Goal: Information Seeking & Learning: Learn about a topic

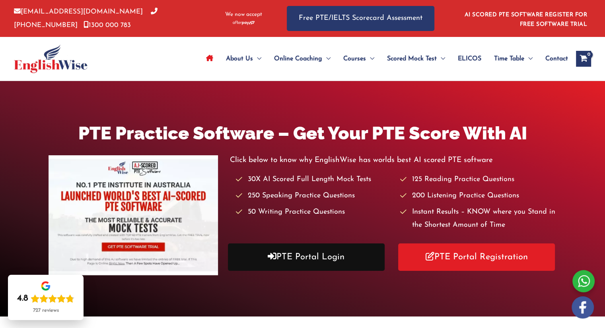
click at [316, 260] on link "PTE Portal Login" at bounding box center [306, 257] width 157 height 27
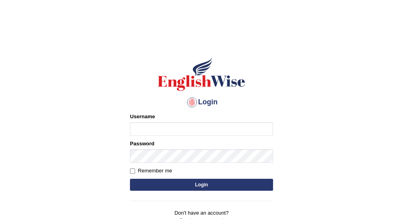
click at [182, 124] on input "Username" at bounding box center [201, 129] width 143 height 14
type input "vijivarghese"
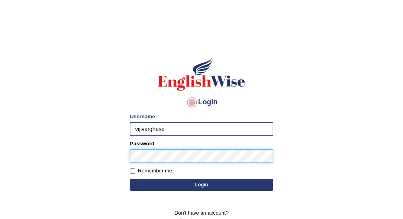
click at [130, 178] on button "Login" at bounding box center [201, 184] width 143 height 12
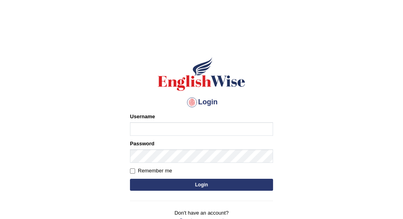
click at [163, 126] on input "Username" at bounding box center [201, 129] width 143 height 14
type input "vijivarghese"
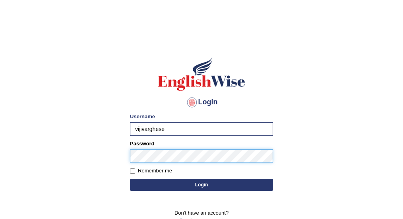
click at [130, 178] on button "Login" at bounding box center [201, 184] width 143 height 12
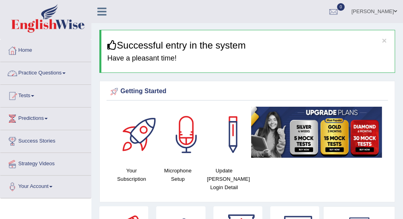
click at [52, 73] on link "Practice Questions" at bounding box center [45, 72] width 91 height 20
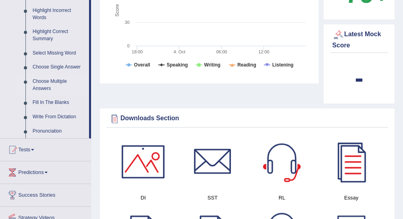
scroll to position [344, 0]
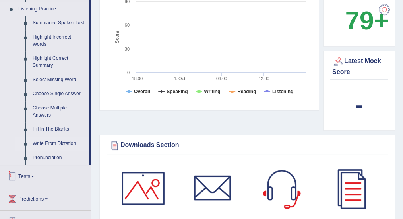
click at [55, 145] on link "Write From Dictation" at bounding box center [59, 143] width 60 height 14
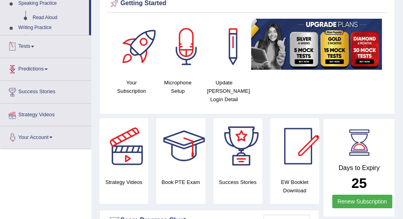
scroll to position [138, 0]
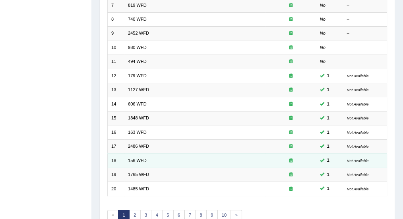
scroll to position [157, 0]
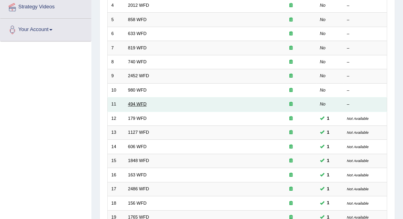
click at [137, 103] on link "494 WFD" at bounding box center [137, 103] width 19 height 5
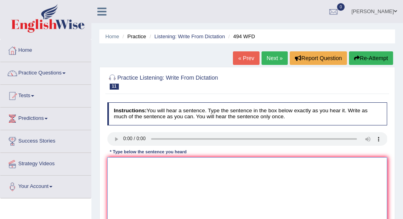
click at [139, 165] on textarea at bounding box center [247, 190] width 280 height 66
click at [130, 163] on textarea "The voclabarily in peculiar in specfic field is called jerinng." at bounding box center [247, 190] width 280 height 66
click at [154, 163] on textarea "The vocablury in peculiar in specfic field is called jerinng." at bounding box center [247, 190] width 280 height 66
click at [226, 163] on textarea "The vocablury in pecculiar in specfic field is called jerinng." at bounding box center [247, 190] width 280 height 66
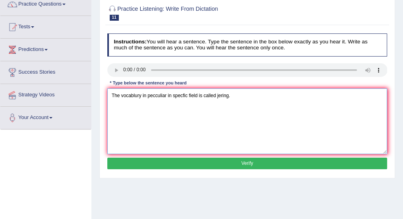
scroll to position [159, 0]
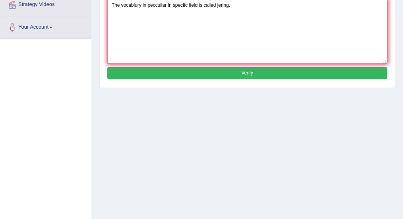
type textarea "The vocablury in pecculiar in specfic field is called jering."
click at [224, 76] on button "Verify" at bounding box center [247, 73] width 280 height 12
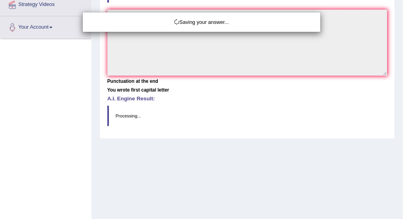
click at [208, 52] on div "Saving your answer..." at bounding box center [203, 109] width 407 height 219
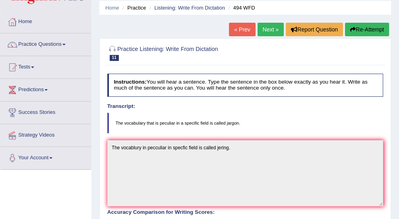
scroll to position [26, 0]
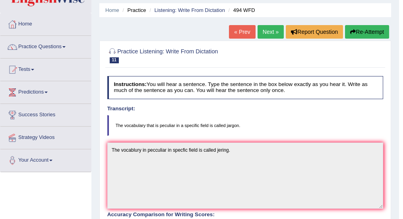
click at [368, 32] on button "Re-Attempt" at bounding box center [367, 32] width 44 height 14
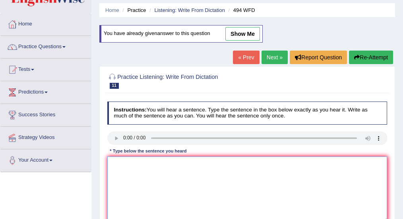
click at [130, 164] on textarea at bounding box center [247, 189] width 280 height 66
click at [130, 163] on textarea "The" at bounding box center [247, 189] width 280 height 66
click at [123, 161] on textarea "The v that is a peculiar in a specfic feild is called jargon." at bounding box center [247, 189] width 280 height 66
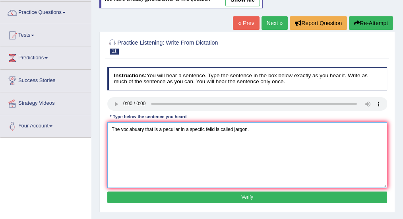
scroll to position [106, 0]
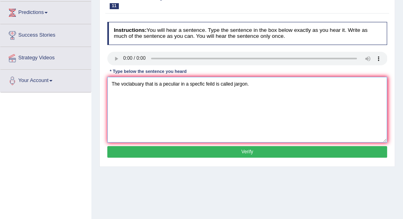
type textarea "The voclabuary that is a peculiar in a specfic feild is called jargon."
click at [165, 148] on button "Verify" at bounding box center [247, 152] width 280 height 12
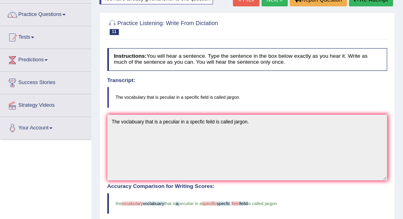
scroll to position [26, 0]
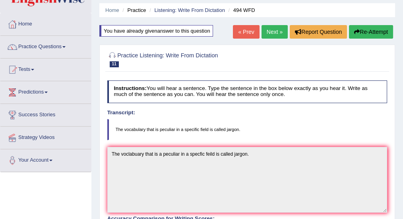
click at [274, 31] on link "Next »" at bounding box center [275, 32] width 26 height 14
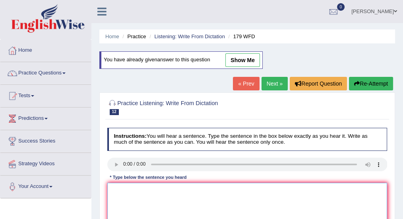
click at [129, 189] on textarea at bounding box center [247, 215] width 280 height 66
click at [244, 82] on link "« Prev" at bounding box center [246, 84] width 26 height 14
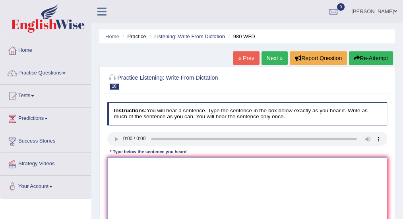
click at [138, 175] on textarea at bounding box center [247, 190] width 280 height 66
click at [138, 177] on textarea "Your ideas has been dicussed in the lectures and tutorilas." at bounding box center [247, 190] width 280 height 66
click at [173, 162] on textarea "Your ideas has been dicussed in the lectures and tutorilas." at bounding box center [247, 190] width 280 height 66
click at [194, 170] on textarea "Your ideas has been discussed in the lectures and tutorilas." at bounding box center [247, 190] width 280 height 66
click at [237, 163] on textarea "Your ideas has been discussed in the lectures and tutorilas." at bounding box center [247, 190] width 280 height 66
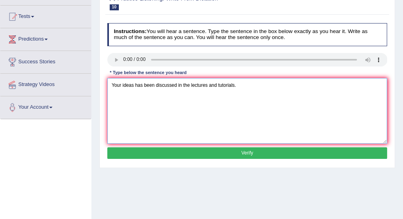
scroll to position [80, 0]
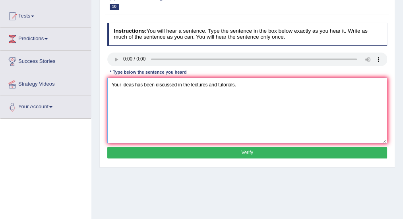
type textarea "Your ideas has been discussed in the lectures and tutorials."
click at [221, 149] on button "Verify" at bounding box center [247, 153] width 280 height 12
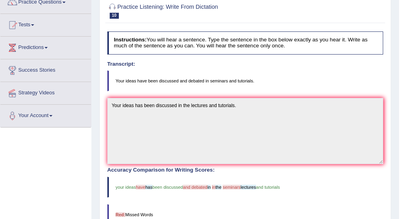
scroll to position [0, 0]
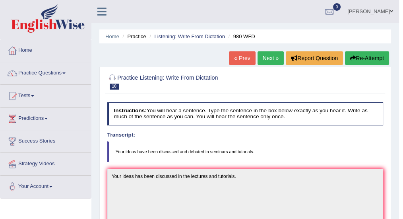
click at [244, 59] on link "« Prev" at bounding box center [242, 58] width 26 height 14
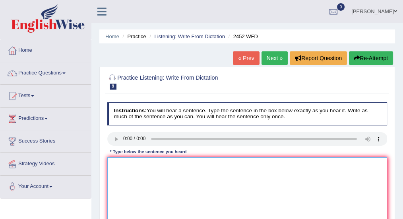
click at [124, 163] on textarea at bounding box center [247, 190] width 280 height 66
click at [120, 162] on textarea "It is debate about the value of the knowledge,." at bounding box center [247, 190] width 280 height 66
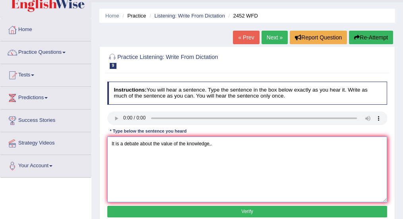
scroll to position [53, 0]
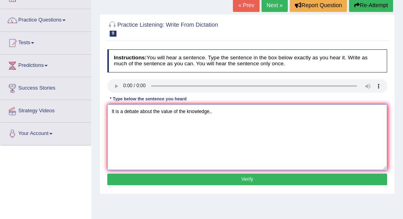
type textarea "It is a debate about the value of the knowledge,."
click at [209, 178] on button "Verify" at bounding box center [247, 179] width 280 height 12
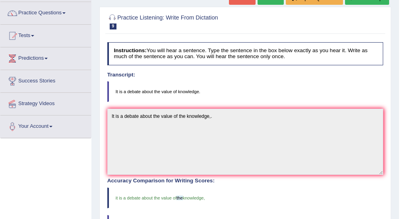
scroll to position [17, 0]
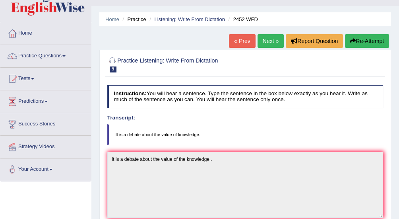
click at [243, 38] on link "« Prev" at bounding box center [242, 41] width 26 height 14
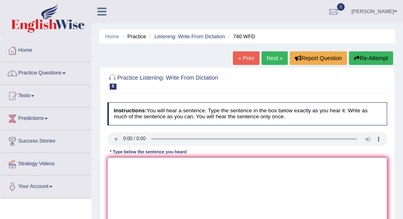
click at [132, 175] on textarea at bounding box center [247, 190] width 280 height 66
click at [143, 176] on textarea "A series of observations has been carried out in the classroom." at bounding box center [247, 190] width 280 height 66
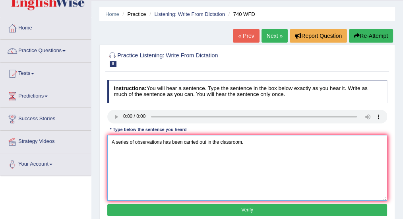
scroll to position [53, 0]
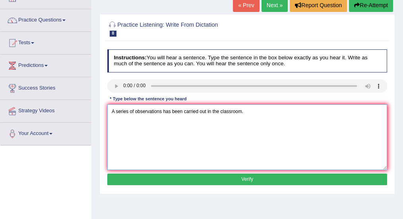
type textarea "A series of observations has been carried out in the classroom."
click at [190, 180] on button "Verify" at bounding box center [247, 179] width 280 height 12
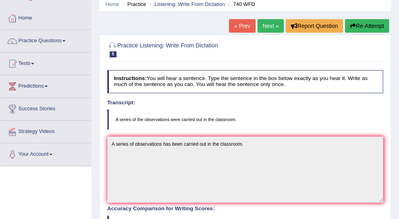
scroll to position [0, 0]
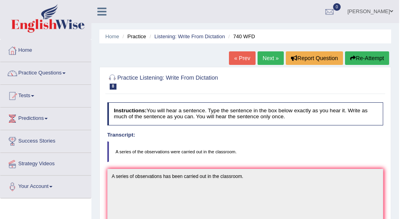
click at [245, 57] on link "« Prev" at bounding box center [242, 58] width 26 height 14
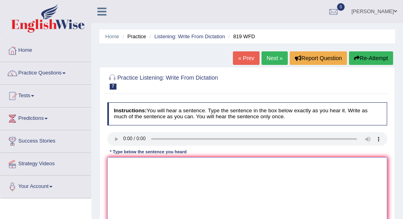
click at [134, 168] on textarea at bounding box center [247, 190] width 280 height 66
click at [196, 161] on textarea "Plants are cont to be grow throghtout the life." at bounding box center [247, 190] width 280 height 66
click at [143, 162] on textarea "Plants are cont to be grow throghtout their life." at bounding box center [247, 190] width 280 height 66
click at [186, 175] on textarea "Plants are continue continued to be grow throghtout their life." at bounding box center [247, 190] width 280 height 66
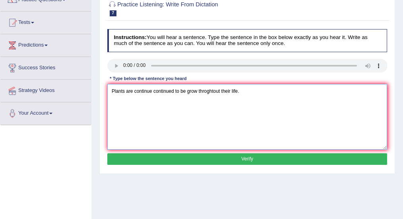
scroll to position [106, 0]
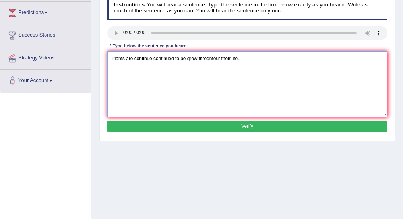
type textarea "Plants are continue continued to be grow throghtout their life."
click at [157, 124] on button "Verify" at bounding box center [247, 126] width 280 height 12
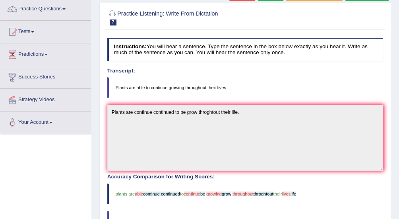
scroll to position [0, 0]
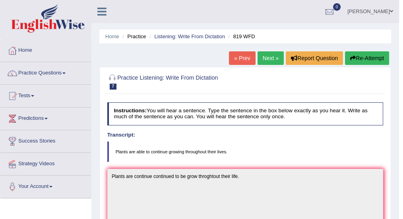
click at [240, 59] on link "« Prev" at bounding box center [242, 58] width 26 height 14
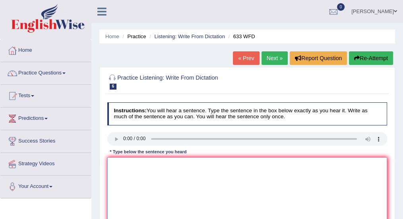
click at [131, 176] on textarea at bounding box center [247, 190] width 280 height 66
click at [117, 163] on textarea "Re shows that excerise makes us feel us better." at bounding box center [247, 190] width 280 height 66
click at [179, 163] on textarea "Researches shows that excerise makes us feel us better." at bounding box center [247, 190] width 280 height 66
click at [187, 176] on textarea "Researches shows that excerise excerises makes us feel us better." at bounding box center [247, 190] width 280 height 66
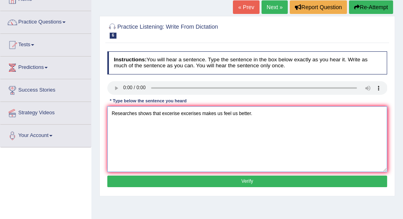
scroll to position [106, 0]
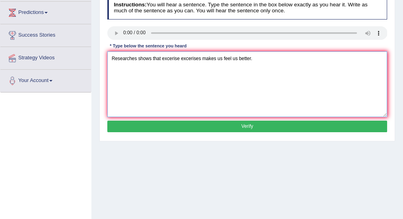
type textarea "Researches shows that excerise excerises makes us feel us better."
click at [186, 126] on button "Verify" at bounding box center [247, 126] width 280 height 12
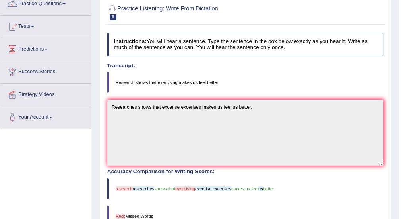
scroll to position [0, 0]
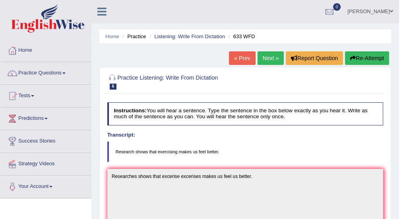
click at [239, 57] on link "« Prev" at bounding box center [242, 58] width 26 height 14
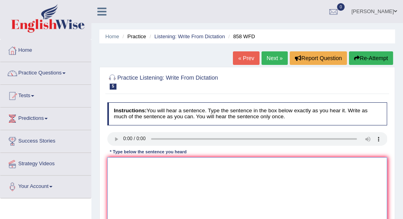
click at [124, 171] on textarea at bounding box center [247, 190] width 280 height 66
click at [135, 172] on textarea at bounding box center [247, 190] width 280 height 66
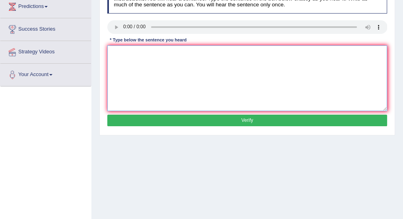
scroll to position [159, 0]
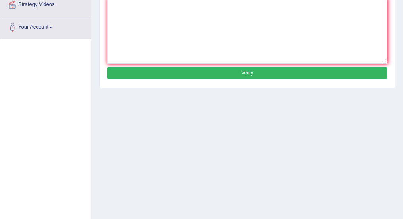
click at [168, 73] on button "Verify" at bounding box center [247, 73] width 280 height 12
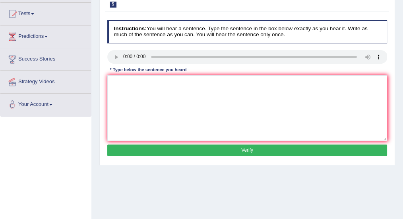
scroll to position [80, 0]
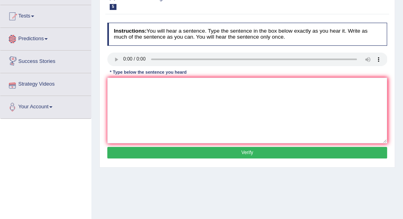
click at [33, 60] on link "Success Stories" at bounding box center [45, 60] width 91 height 20
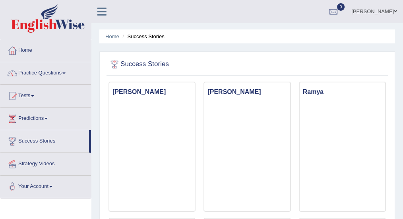
click at [36, 74] on link "Practice Questions" at bounding box center [45, 72] width 91 height 20
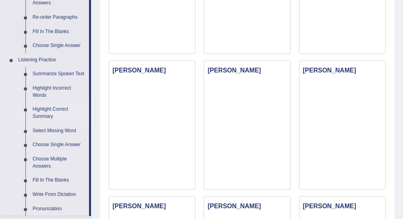
scroll to position [371, 0]
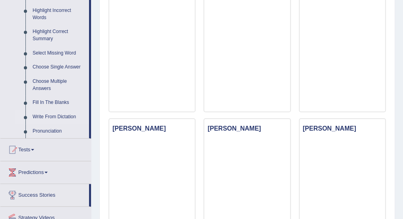
click at [65, 116] on link "Write From Dictation" at bounding box center [59, 117] width 60 height 14
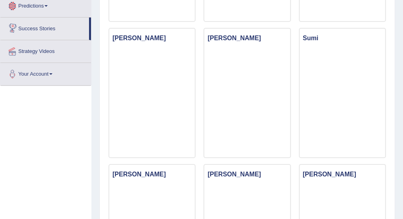
scroll to position [272, 0]
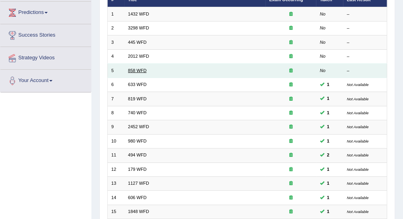
click at [140, 70] on link "858 WFD" at bounding box center [137, 70] width 19 height 5
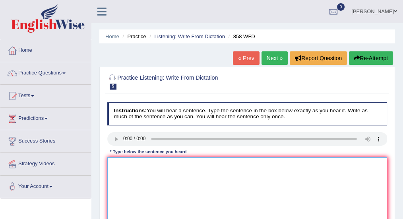
click at [144, 163] on textarea at bounding box center [247, 190] width 280 height 66
click at [169, 163] on textarea "The year when ship of arts are the year of historians." at bounding box center [247, 190] width 280 height 66
click at [180, 163] on textarea "The year when ship of arts markrs are the year of historians." at bounding box center [247, 190] width 280 height 66
click at [188, 164] on textarea "The year when ship of arts marks are the year of historians." at bounding box center [247, 190] width 280 height 66
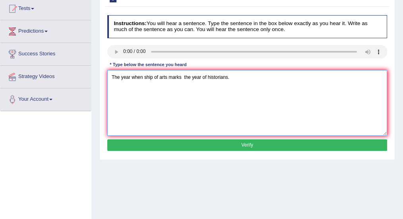
scroll to position [159, 0]
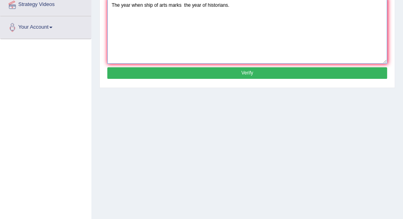
type textarea "The year when ship of arts marks the year of historians."
click at [198, 73] on button "Verify" at bounding box center [247, 73] width 280 height 12
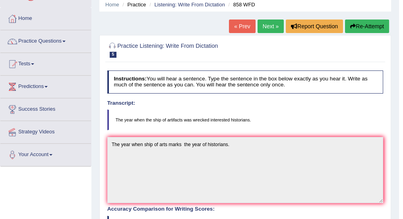
scroll to position [0, 0]
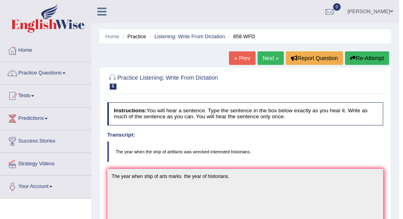
click at [243, 57] on link "« Prev" at bounding box center [242, 58] width 26 height 14
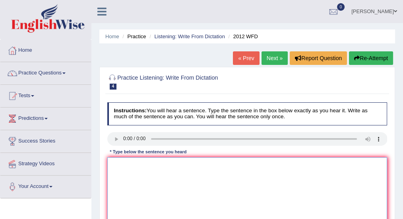
click at [125, 169] on textarea at bounding box center [247, 190] width 280 height 66
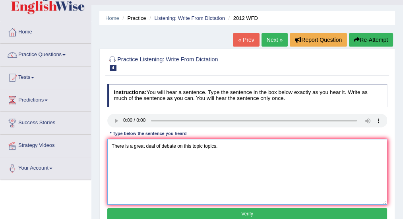
scroll to position [26, 0]
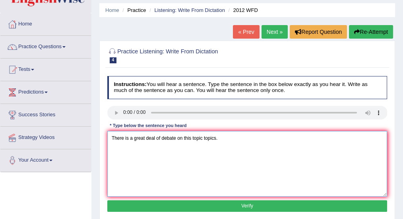
click at [182, 137] on textarea "There is a great deal of debate on this topic topics." at bounding box center [247, 164] width 280 height 66
type textarea "There is a great deal of debate on in this topic topics."
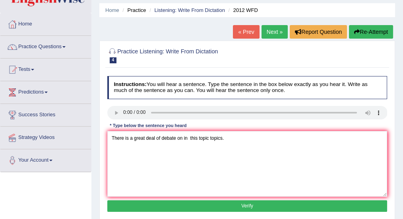
click at [212, 202] on button "Verify" at bounding box center [247, 206] width 280 height 12
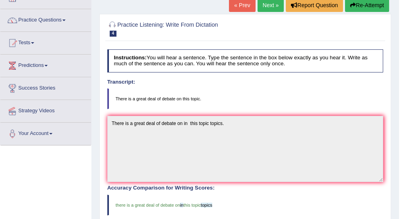
scroll to position [0, 0]
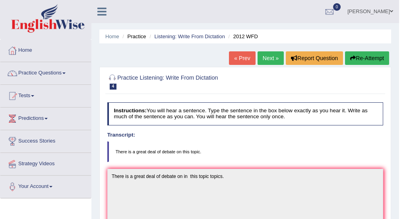
click at [235, 58] on link "« Prev" at bounding box center [242, 58] width 26 height 14
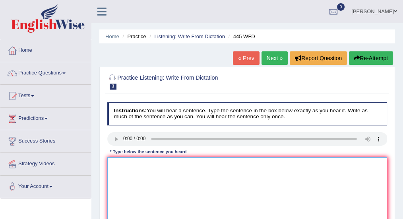
click at [131, 170] on textarea at bounding box center [247, 190] width 280 height 66
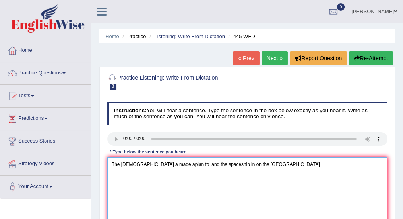
click at [145, 173] on textarea "The Americans a made aplan to land the spaceship in on the Mars" at bounding box center [247, 190] width 280 height 66
click at [147, 163] on textarea "The Americans a made aplan to land the spaceship in on the Mars" at bounding box center [247, 190] width 280 height 66
click at [184, 163] on textarea "The Americans astronents made aplan to land the spaceship in on the Mars" at bounding box center [247, 190] width 280 height 66
click at [232, 163] on textarea "The Americans astronents made a plan to land the spaceship in on the Mars" at bounding box center [247, 190] width 280 height 66
click at [242, 164] on textarea "The Americans astronents made a plan to land the space-ship in on the Mars" at bounding box center [247, 190] width 280 height 66
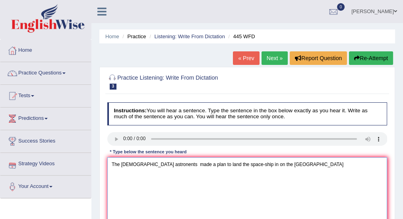
click at [166, 163] on textarea "The Americans astronents made a plan to land the space-ship in on the Mars" at bounding box center [247, 190] width 280 height 66
click at [167, 163] on textarea "The Americans astronents made a plan to land the space-ship in on the Mars" at bounding box center [247, 190] width 280 height 66
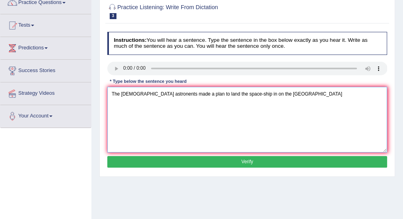
scroll to position [80, 0]
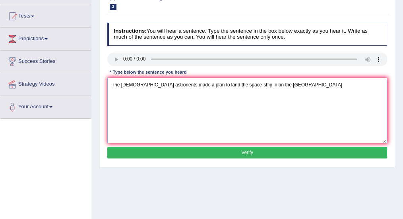
type textarea "The Americans astronents made a plan to land the space-ship in on the Mars"
click at [178, 153] on button "Verify" at bounding box center [247, 153] width 280 height 12
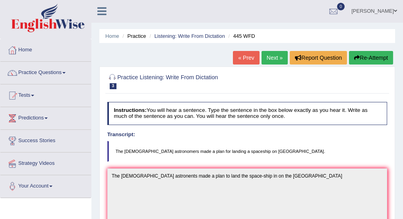
scroll to position [0, 0]
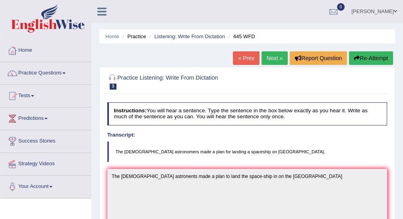
click at [245, 56] on link "« Prev" at bounding box center [246, 58] width 26 height 14
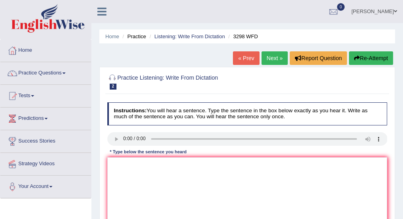
click at [42, 71] on link "Practice Questions" at bounding box center [45, 72] width 91 height 20
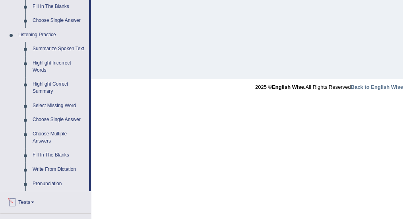
scroll to position [371, 0]
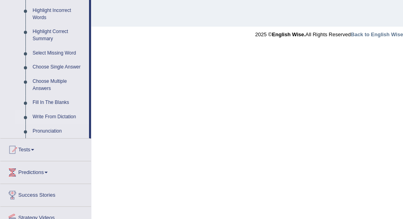
click at [64, 118] on link "Write From Dictation" at bounding box center [59, 117] width 60 height 14
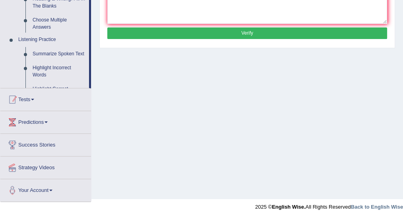
scroll to position [198, 0]
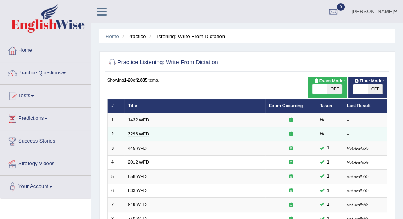
click at [137, 134] on link "3298 WFD" at bounding box center [138, 133] width 21 height 5
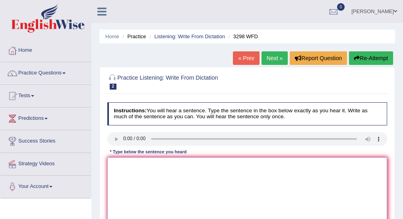
click at [149, 169] on textarea at bounding box center [247, 190] width 280 height 66
click at [129, 165] on textarea at bounding box center [247, 190] width 280 height 66
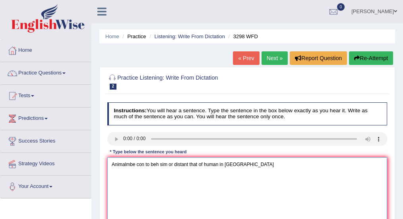
click at [131, 163] on textarea "Animalmbe con to beh sim or distant that of human in asce" at bounding box center [247, 190] width 280 height 66
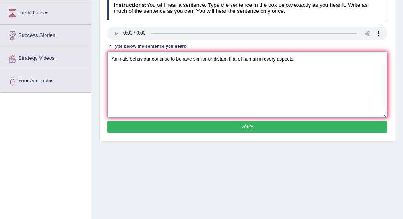
scroll to position [106, 0]
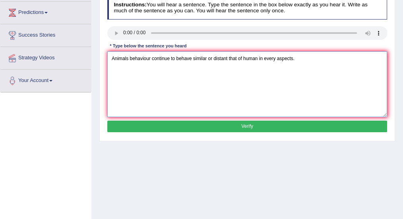
type textarea "Animals behaviour continue to behave similar or distant that of human in every …"
click at [172, 124] on button "Verify" at bounding box center [247, 126] width 280 height 12
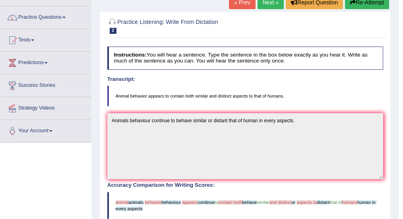
scroll to position [0, 0]
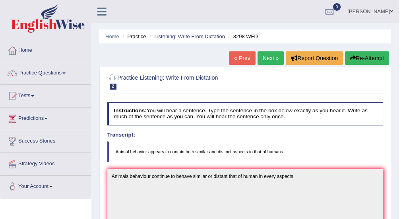
click at [240, 60] on link "« Prev" at bounding box center [242, 58] width 26 height 14
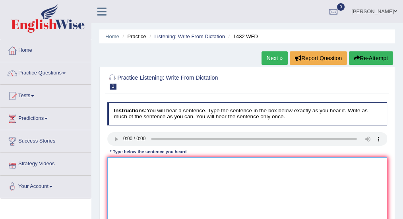
click at [126, 166] on textarea at bounding box center [247, 190] width 280 height 66
click at [134, 163] on textarea "More Most phy act is more beni to yiu health" at bounding box center [247, 190] width 280 height 66
click at [143, 164] on textarea "More Most phy act is more beni to yiu health" at bounding box center [247, 190] width 280 height 66
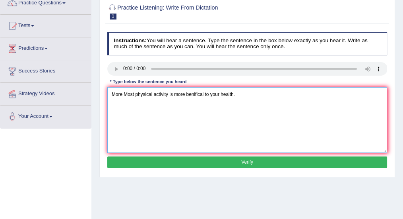
scroll to position [132, 0]
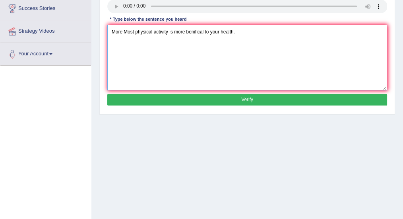
type textarea "More Most physical activity is more benifical to your health."
click at [178, 99] on button "Verify" at bounding box center [247, 100] width 280 height 12
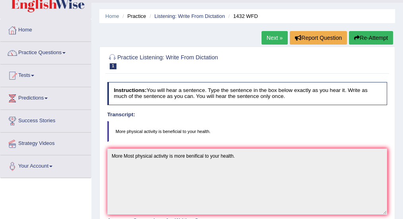
scroll to position [0, 0]
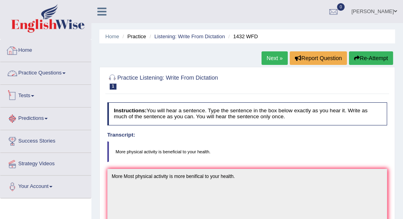
click at [43, 118] on link "Predictions" at bounding box center [45, 117] width 91 height 20
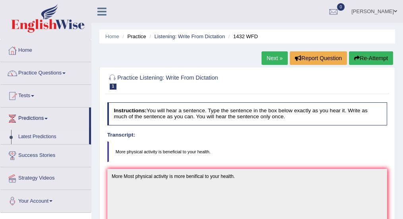
click at [51, 138] on link "Latest Predictions" at bounding box center [52, 137] width 74 height 14
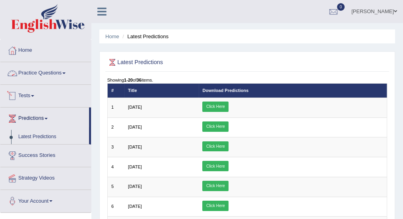
click at [30, 95] on link "Tests" at bounding box center [45, 95] width 91 height 20
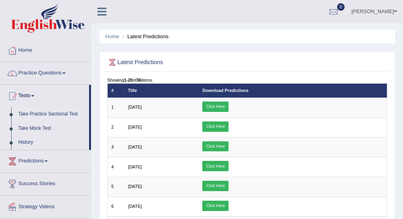
click at [70, 114] on link "Take Practice Sectional Test" at bounding box center [52, 114] width 74 height 14
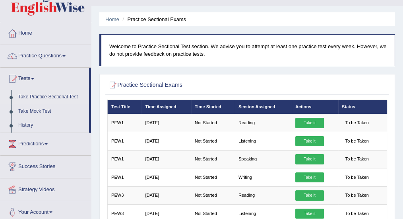
scroll to position [26, 0]
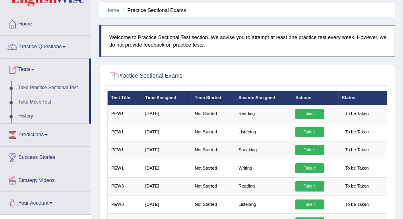
click at [29, 117] on link "History" at bounding box center [52, 116] width 74 height 14
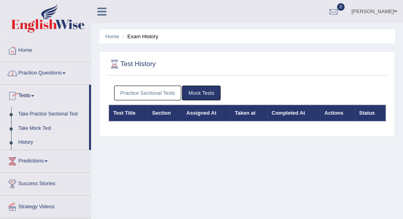
click at [41, 75] on link "Practice Questions" at bounding box center [45, 72] width 91 height 20
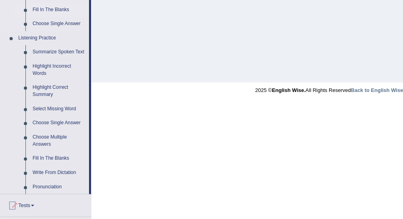
scroll to position [318, 0]
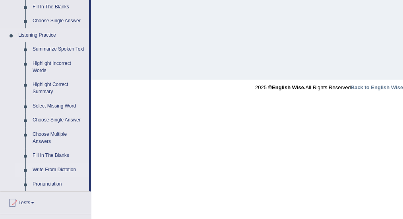
click at [64, 170] on link "Write From Dictation" at bounding box center [59, 170] width 60 height 14
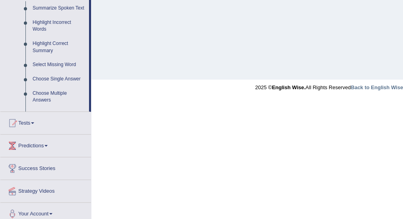
scroll to position [249, 0]
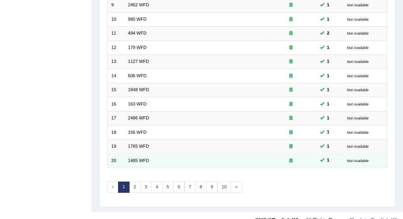
scroll to position [236, 0]
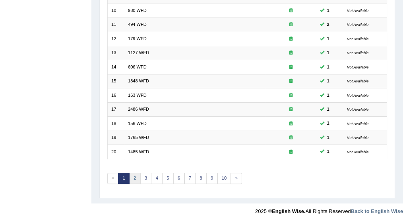
click at [134, 174] on link "2" at bounding box center [135, 178] width 12 height 11
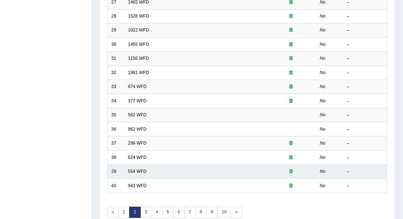
scroll to position [236, 0]
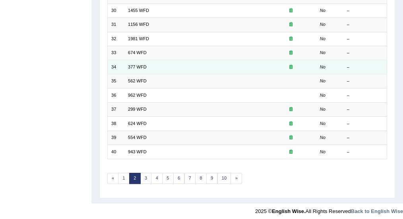
click at [291, 66] on icon at bounding box center [290, 66] width 3 height 4
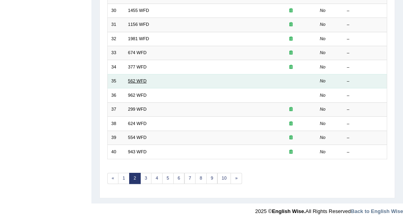
click at [138, 78] on link "562 WFD" at bounding box center [137, 80] width 19 height 5
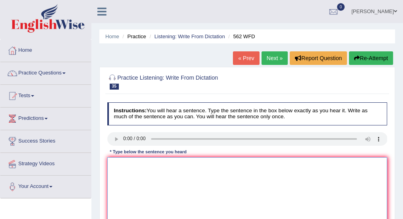
click at [138, 168] on textarea at bounding box center [247, 190] width 280 height 66
click at [155, 180] on textarea "The gap between the rich and poor is now decreased." at bounding box center [247, 190] width 280 height 66
click at [190, 163] on textarea "The gap between the rich and poor is now decreased." at bounding box center [247, 190] width 280 height 66
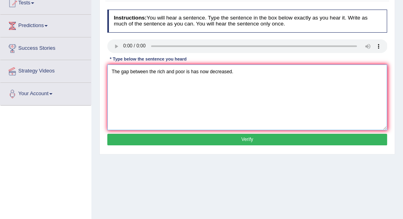
scroll to position [159, 0]
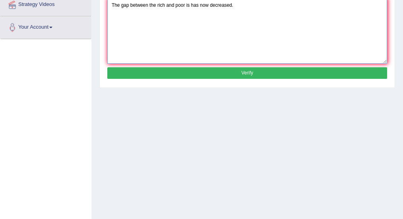
type textarea "The gap between the rich and poor is has now decreased."
click at [173, 69] on button "Verify" at bounding box center [247, 73] width 280 height 12
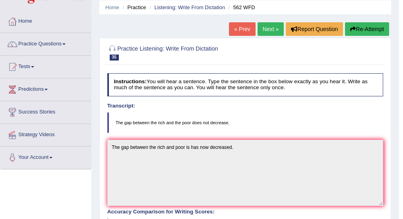
scroll to position [26, 0]
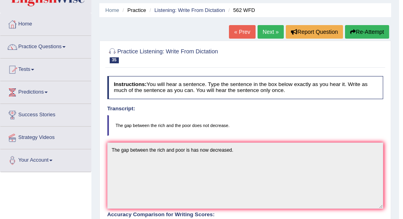
click at [272, 31] on link "Next »" at bounding box center [271, 32] width 26 height 14
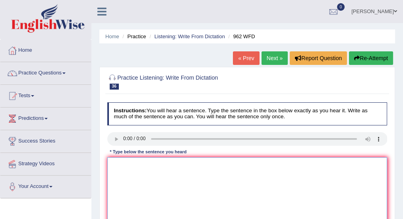
click at [147, 170] on textarea at bounding box center [247, 190] width 280 height 66
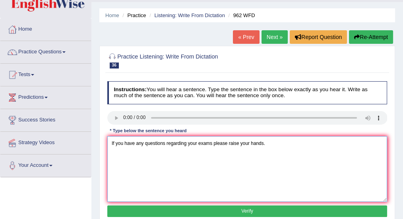
scroll to position [53, 0]
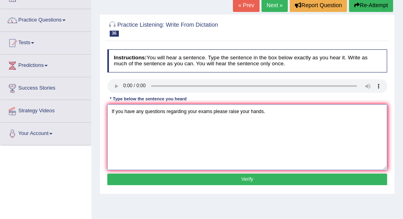
type textarea "If you have any questions regarding your exams please raise your hands."
click at [163, 178] on button "Verify" at bounding box center [247, 179] width 280 height 12
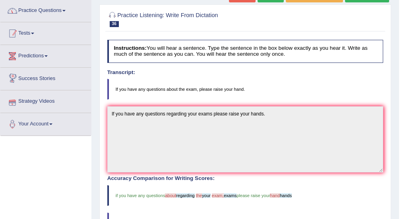
scroll to position [0, 0]
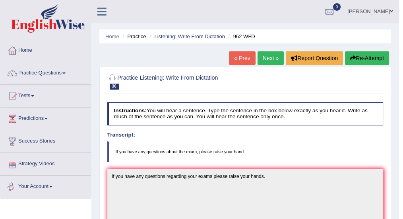
click at [48, 185] on link "Your Account" at bounding box center [45, 185] width 91 height 20
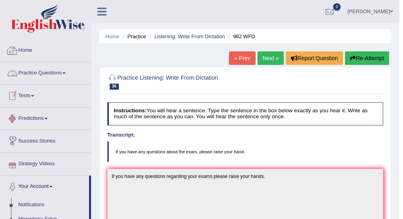
click at [26, 51] on link "Home" at bounding box center [45, 49] width 91 height 20
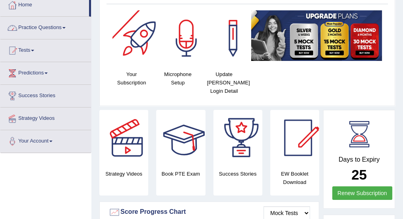
scroll to position [132, 0]
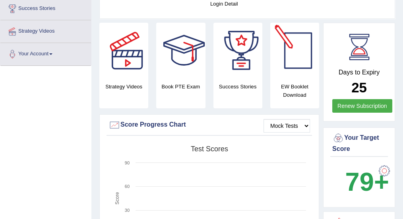
click at [297, 53] on div at bounding box center [298, 51] width 56 height 56
click at [295, 84] on h4 "EW Booklet Download" at bounding box center [294, 90] width 49 height 17
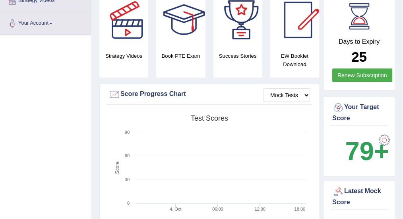
scroll to position [159, 0]
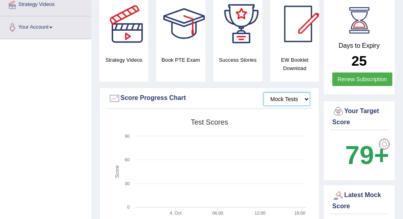
click at [298, 102] on select "Mock Tests" at bounding box center [287, 99] width 47 height 14
click at [299, 67] on h4 "EW Booklet Download" at bounding box center [294, 64] width 49 height 17
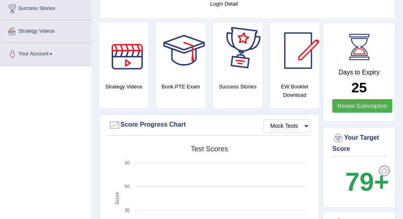
scroll to position [26, 0]
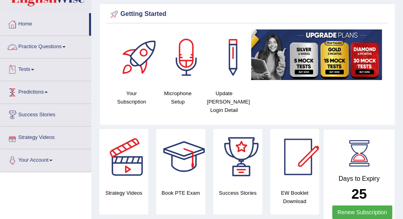
click at [43, 89] on link "Predictions" at bounding box center [45, 91] width 91 height 20
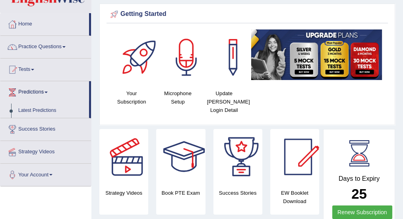
click at [48, 47] on link "Practice Questions" at bounding box center [45, 46] width 91 height 20
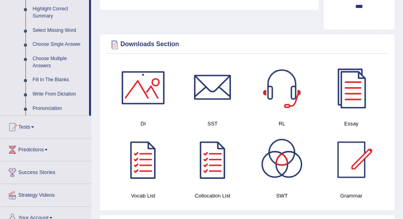
scroll to position [424, 0]
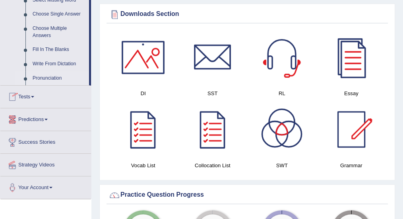
click at [54, 78] on link "Pronunciation" at bounding box center [59, 78] width 60 height 14
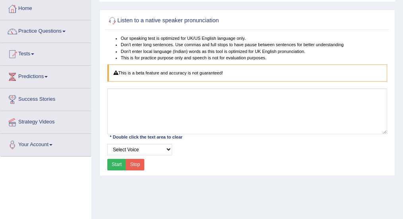
scroll to position [53, 0]
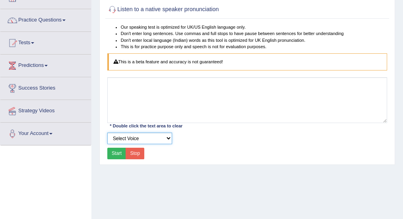
click at [133, 139] on select "Select Voice UK English [DEMOGRAPHIC_DATA] UK English [DEMOGRAPHIC_DATA]" at bounding box center [139, 138] width 65 height 12
select select "2"
click at [107, 132] on select "Select Voice UK English [DEMOGRAPHIC_DATA] UK English [DEMOGRAPHIC_DATA]" at bounding box center [139, 138] width 65 height 12
click at [116, 153] on button "Start" at bounding box center [116, 153] width 19 height 12
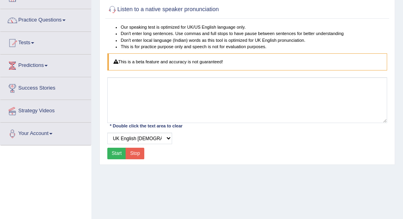
click at [142, 152] on button "Stop" at bounding box center [135, 153] width 19 height 12
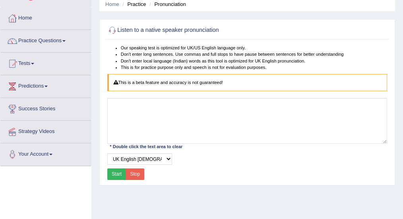
scroll to position [0, 0]
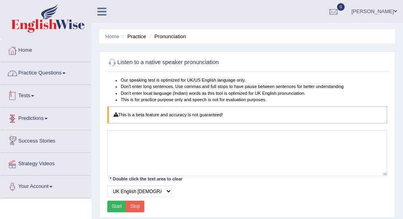
click at [45, 72] on link "Practice Questions" at bounding box center [45, 72] width 91 height 20
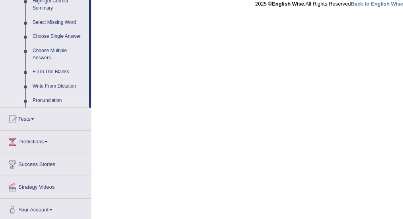
scroll to position [402, 0]
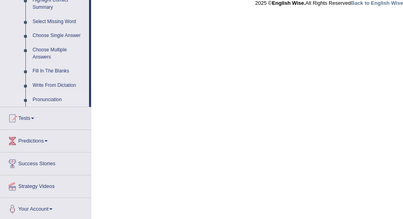
click at [56, 98] on link "Pronunciation" at bounding box center [59, 100] width 60 height 14
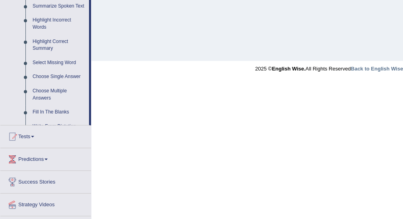
scroll to position [198, 0]
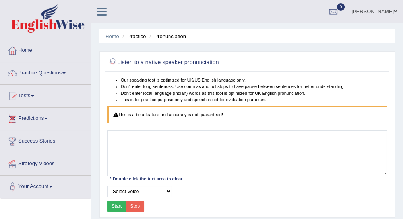
click at [114, 64] on div at bounding box center [112, 62] width 10 height 10
click at [39, 123] on link "Predictions" at bounding box center [45, 117] width 91 height 20
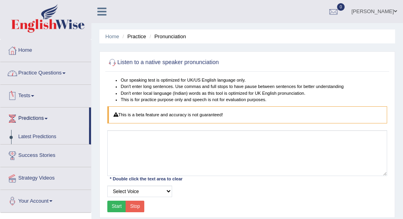
drag, startPoint x: 40, startPoint y: 74, endPoint x: 60, endPoint y: 96, distance: 30.4
click at [40, 74] on link "Practice Questions" at bounding box center [45, 72] width 91 height 20
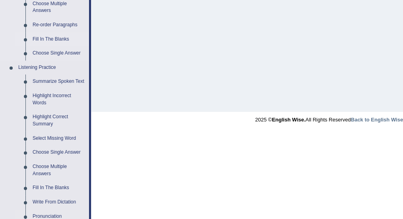
scroll to position [344, 0]
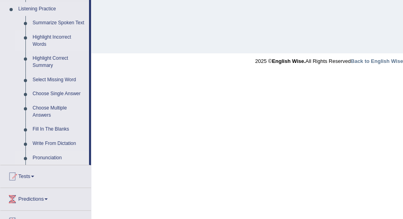
click at [61, 39] on link "Highlight Incorrect Words" at bounding box center [59, 40] width 60 height 21
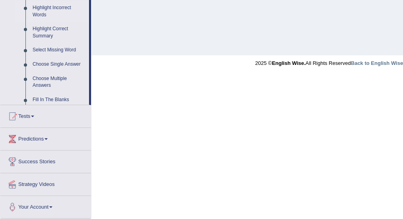
scroll to position [273, 0]
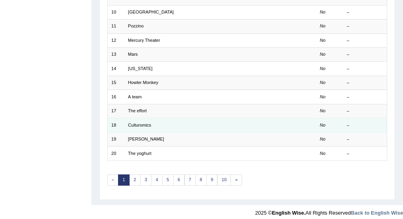
scroll to position [236, 0]
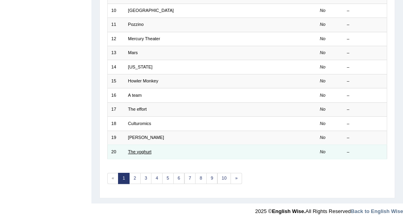
click at [143, 149] on link "The yoghurt" at bounding box center [139, 151] width 23 height 5
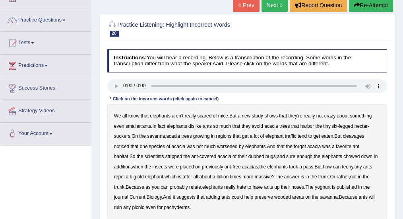
scroll to position [80, 0]
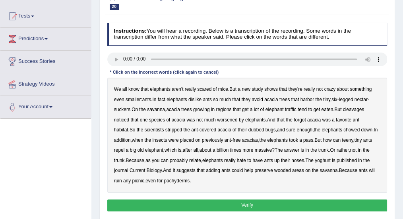
click at [355, 109] on b "cleavages" at bounding box center [353, 110] width 21 height 6
click at [231, 119] on b "worsened" at bounding box center [227, 120] width 21 height 6
click at [248, 130] on b "dubbed" at bounding box center [256, 130] width 16 height 6
click at [328, 159] on b "yoghurt" at bounding box center [323, 160] width 16 height 6
click at [225, 200] on button "Verify" at bounding box center [247, 205] width 280 height 12
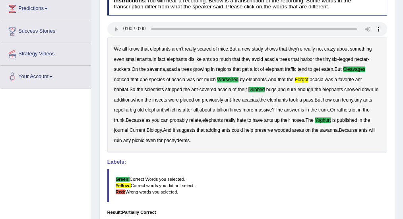
scroll to position [39, 0]
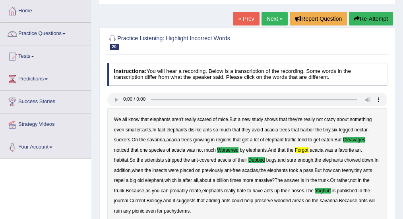
click at [251, 16] on link "« Prev" at bounding box center [246, 19] width 26 height 14
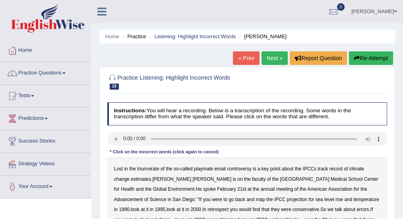
scroll to position [106, 0]
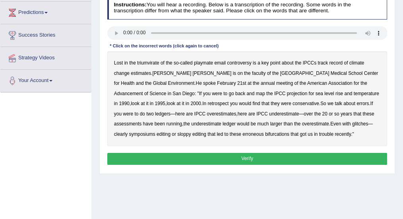
click at [148, 63] on b "triumvirate" at bounding box center [148, 63] width 22 height 6
click at [155, 131] on b "symposiums" at bounding box center [142, 134] width 26 height 6
click at [335, 133] on b "recently" at bounding box center [343, 134] width 16 height 6
click at [265, 134] on b "bifurcations" at bounding box center [277, 134] width 24 height 6
click at [243, 154] on button "Verify" at bounding box center [247, 159] width 280 height 12
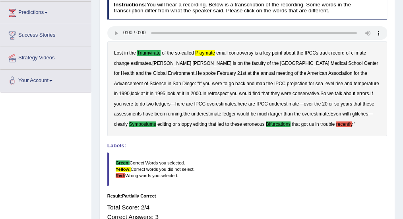
scroll to position [26, 0]
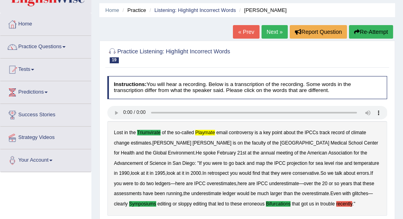
click at [242, 30] on link "« Prev" at bounding box center [246, 32] width 26 height 14
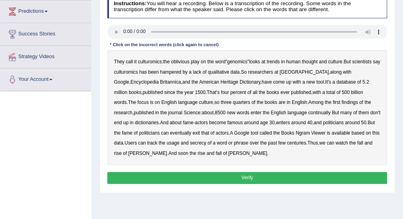
scroll to position [106, 0]
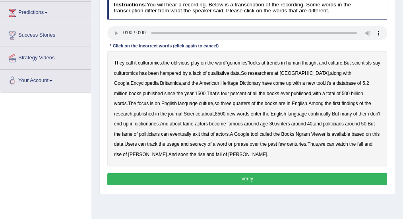
click at [308, 113] on b "continually" at bounding box center [319, 114] width 22 height 6
click at [190, 141] on b "secrecy" at bounding box center [198, 144] width 16 height 6
click at [209, 176] on button "Verify" at bounding box center [247, 179] width 280 height 12
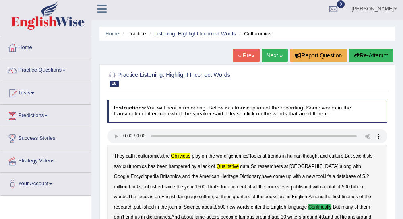
scroll to position [0, 0]
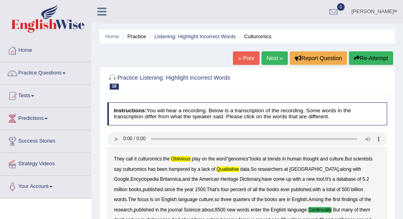
click at [247, 54] on link "« Prev" at bounding box center [246, 58] width 26 height 14
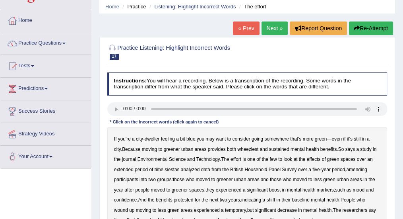
scroll to position [26, 0]
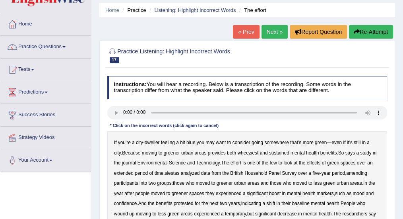
click at [237, 151] on b "wheeziest" at bounding box center [247, 153] width 21 height 6
click at [176, 171] on b "siestas" at bounding box center [172, 173] width 15 height 6
click at [357, 171] on b "amending" at bounding box center [356, 173] width 21 height 6
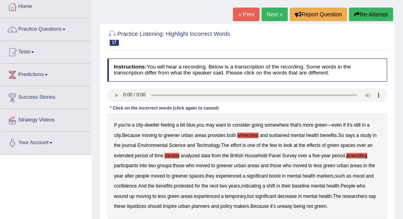
scroll to position [53, 0]
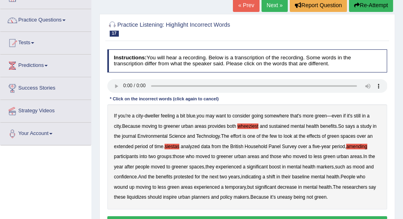
click at [137, 197] on b "liquidizes" at bounding box center [136, 197] width 19 height 6
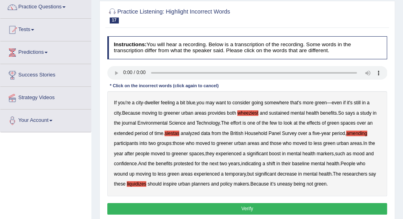
scroll to position [80, 0]
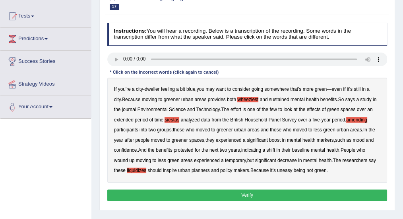
click at [284, 169] on b "uneasy" at bounding box center [284, 170] width 15 height 6
click at [267, 192] on button "Verify" at bounding box center [247, 195] width 280 height 12
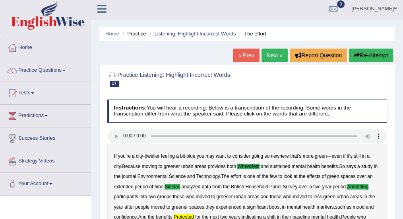
scroll to position [0, 0]
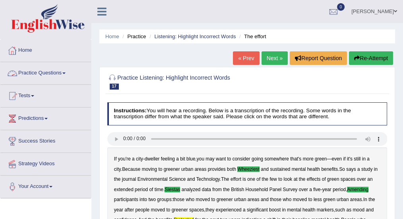
click at [33, 52] on link "Home" at bounding box center [45, 49] width 91 height 20
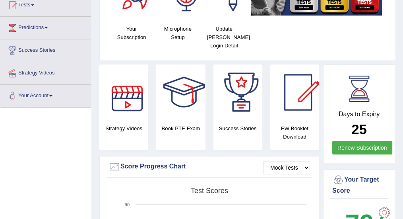
scroll to position [53, 0]
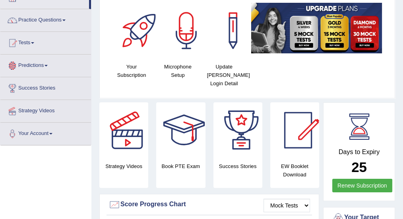
click at [33, 62] on link "Predictions" at bounding box center [45, 64] width 91 height 20
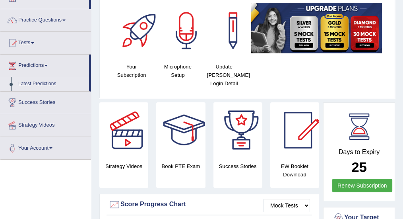
click at [50, 85] on link "Latest Predictions" at bounding box center [52, 84] width 74 height 14
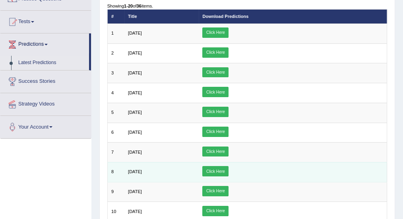
scroll to position [36, 0]
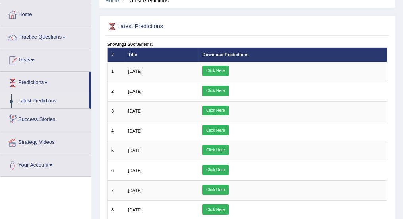
click at [47, 121] on link "Success Stories" at bounding box center [45, 119] width 91 height 20
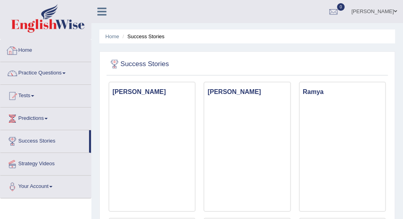
click at [34, 47] on link "Home" at bounding box center [45, 49] width 91 height 20
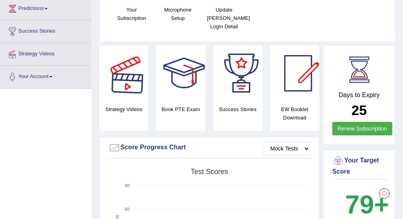
scroll to position [53, 0]
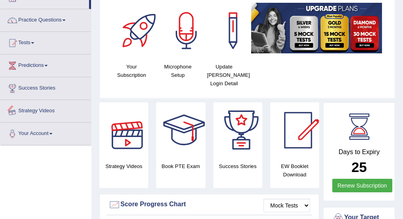
click at [50, 89] on link "Success Stories" at bounding box center [45, 87] width 91 height 20
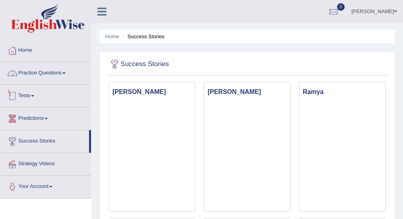
click at [49, 75] on link "Practice Questions" at bounding box center [45, 72] width 91 height 20
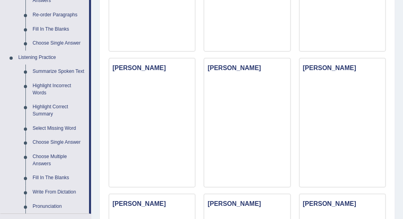
scroll to position [291, 0]
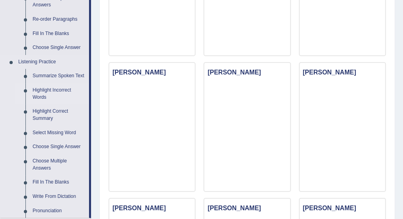
click at [45, 90] on link "Highlight Incorrect Words" at bounding box center [59, 93] width 60 height 21
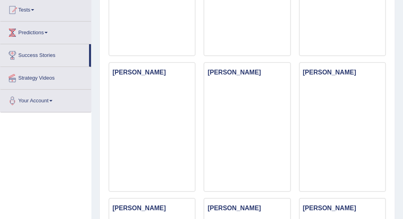
scroll to position [211, 0]
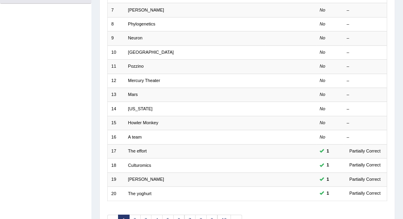
scroll to position [236, 0]
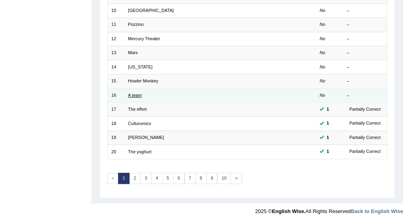
click at [134, 93] on link "A team" at bounding box center [135, 95] width 14 height 5
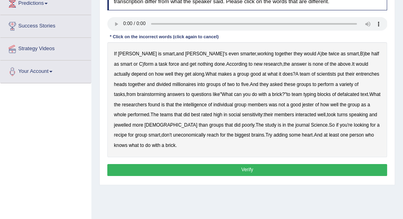
scroll to position [106, 0]
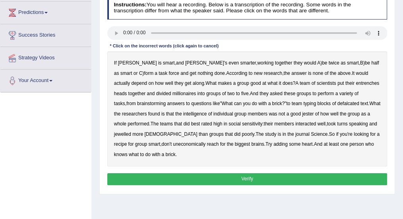
click at [356, 83] on b "entrenches" at bounding box center [367, 83] width 23 height 6
click at [173, 93] on b "millionaires" at bounding box center [184, 94] width 23 height 6
click at [337, 102] on b "defalcated" at bounding box center [348, 104] width 22 height 6
click at [302, 112] on b "jester" at bounding box center [308, 114] width 12 height 6
click at [131, 131] on b "jewelled" at bounding box center [122, 134] width 17 height 6
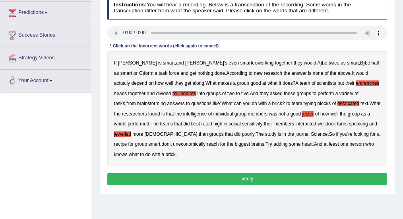
click at [173, 144] on b "uneconomically" at bounding box center [189, 144] width 33 height 6
click at [230, 178] on button "Verify" at bounding box center [247, 179] width 280 height 12
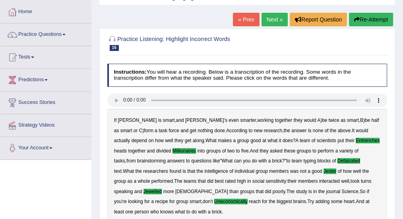
scroll to position [0, 0]
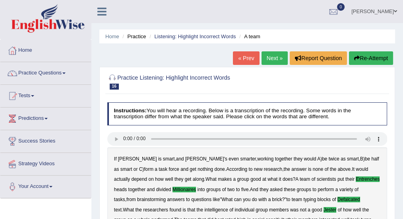
click at [250, 57] on link "« Prev" at bounding box center [246, 58] width 26 height 14
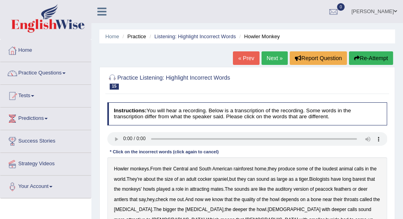
click at [380, 11] on link "[PERSON_NAME]" at bounding box center [374, 10] width 58 height 21
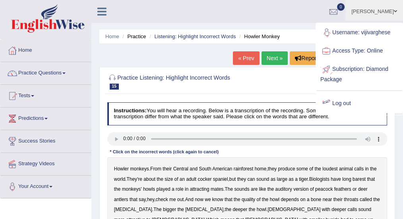
click at [345, 102] on link "Log out" at bounding box center [359, 103] width 86 height 18
